Goal: Check status: Check status

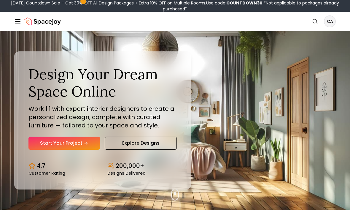
click at [15, 21] on line "Global" at bounding box center [17, 21] width 5 height 0
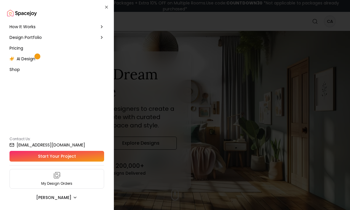
click at [29, 182] on div "My Design Orders" at bounding box center [56, 179] width 95 height 20
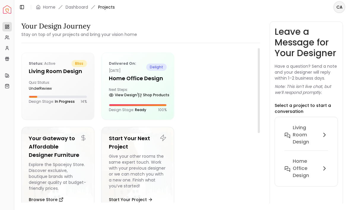
click at [130, 74] on p "Delivered on: [DATE]" at bounding box center [128, 67] width 38 height 14
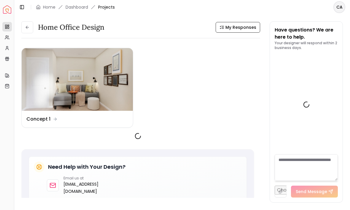
scroll to position [428, 0]
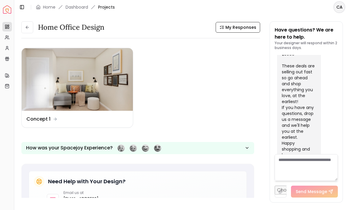
click at [61, 91] on img at bounding box center [77, 79] width 111 height 63
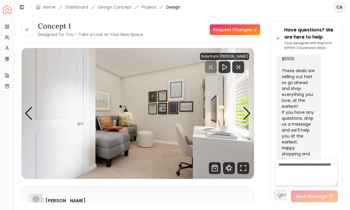
click at [245, 112] on div "Next slide" at bounding box center [247, 113] width 8 height 13
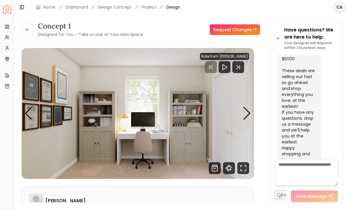
click at [248, 113] on div "Next slide" at bounding box center [247, 113] width 8 height 13
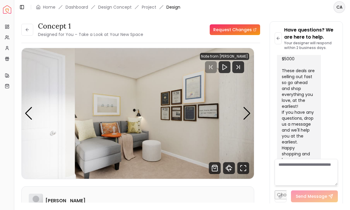
click at [248, 110] on div "Next slide" at bounding box center [247, 113] width 8 height 13
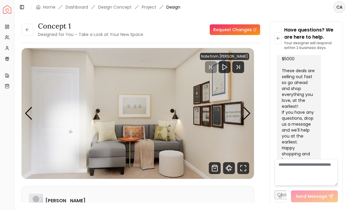
click at [250, 110] on div "Next slide" at bounding box center [247, 113] width 8 height 13
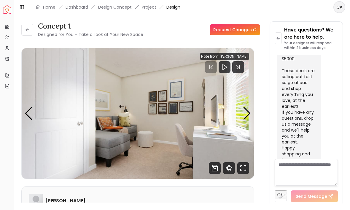
click at [249, 110] on div "Next slide" at bounding box center [247, 113] width 8 height 13
